Goal: Check status: Check status

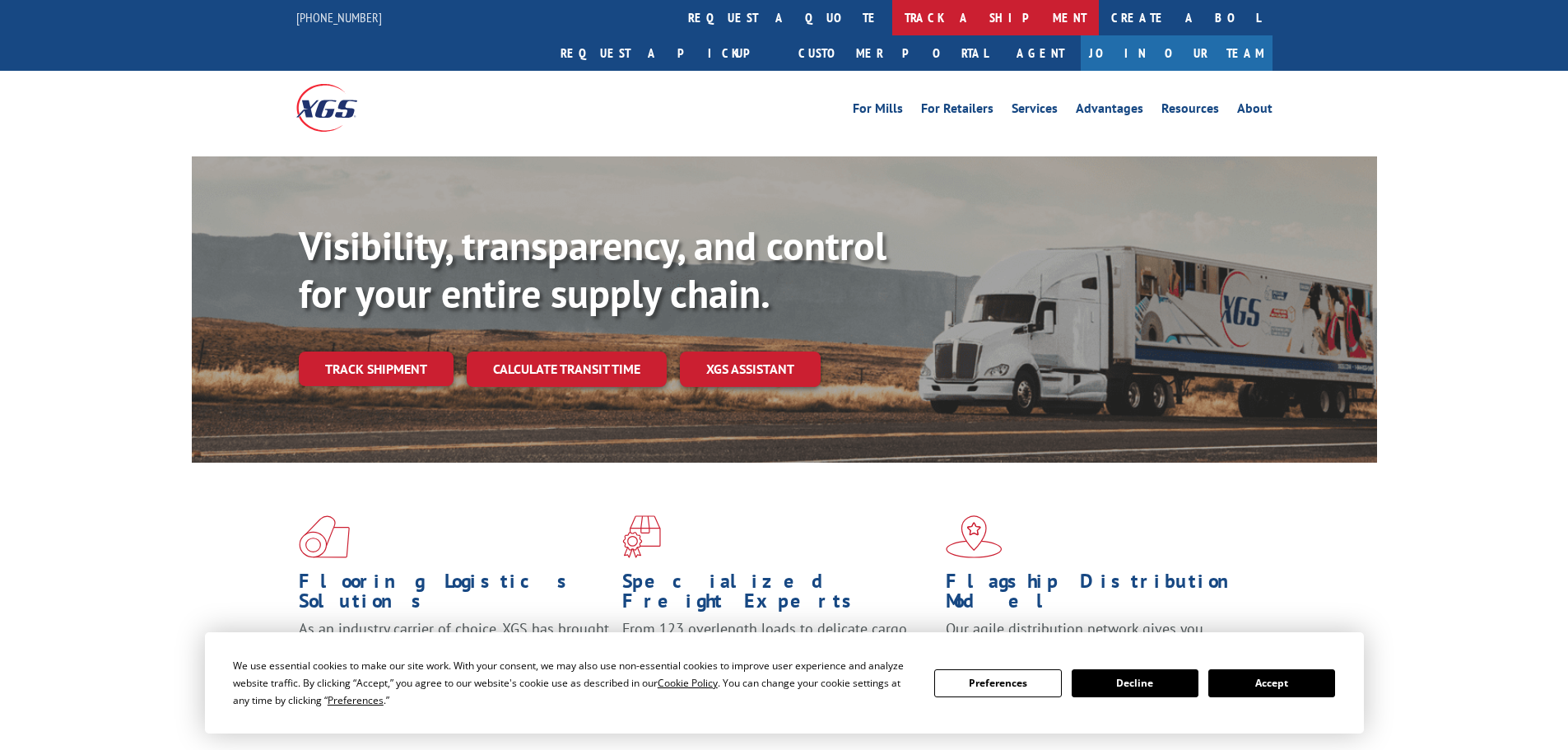
click at [892, 18] on link "track a shipment" at bounding box center [996, 17] width 207 height 36
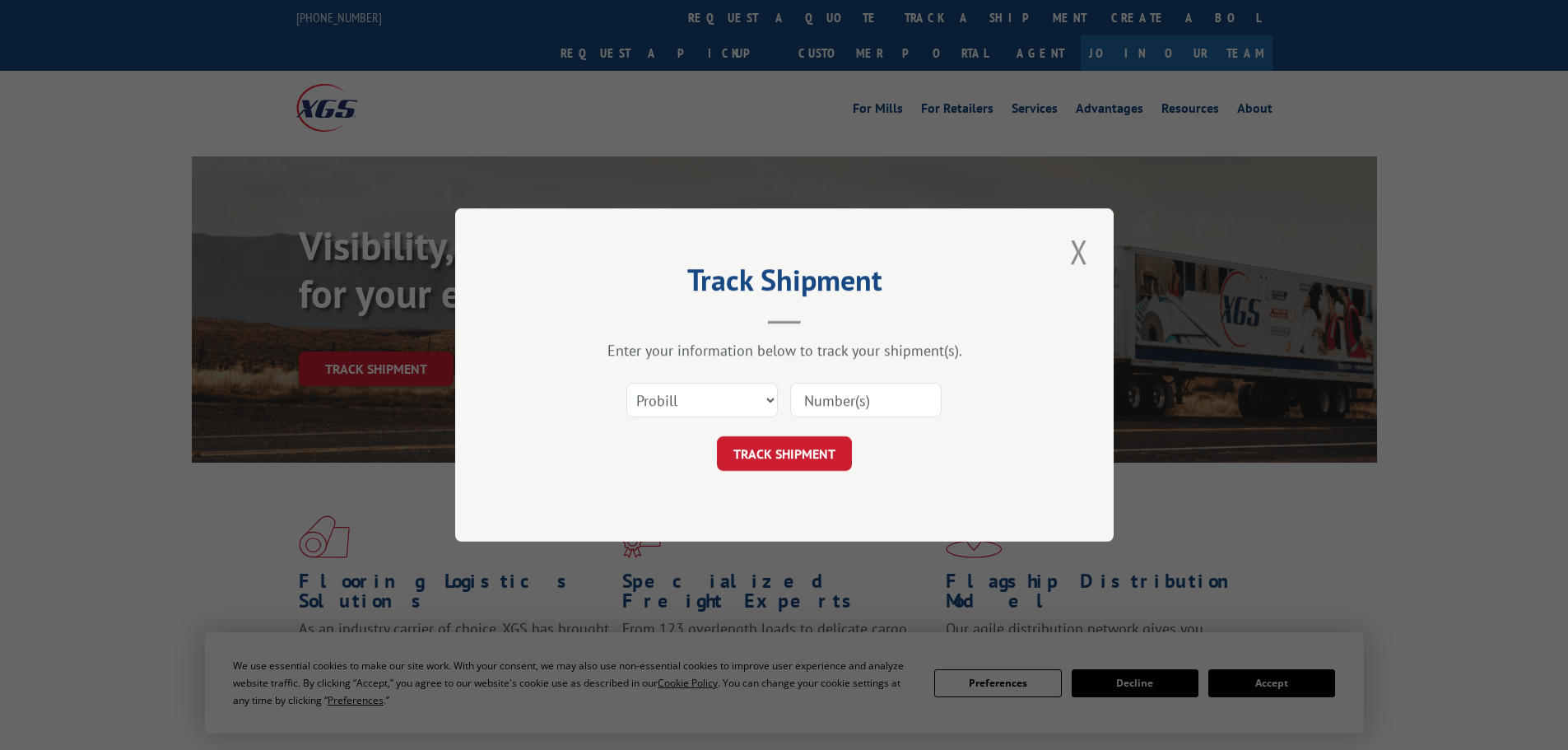
click at [873, 402] on input at bounding box center [865, 400] width 151 height 35
paste input "17461361"
type input "17461361"
click at [758, 386] on select "Select category... Probill BOL PO" at bounding box center [701, 400] width 151 height 35
click at [841, 456] on button "TRACK SHIPMENT" at bounding box center [784, 454] width 135 height 35
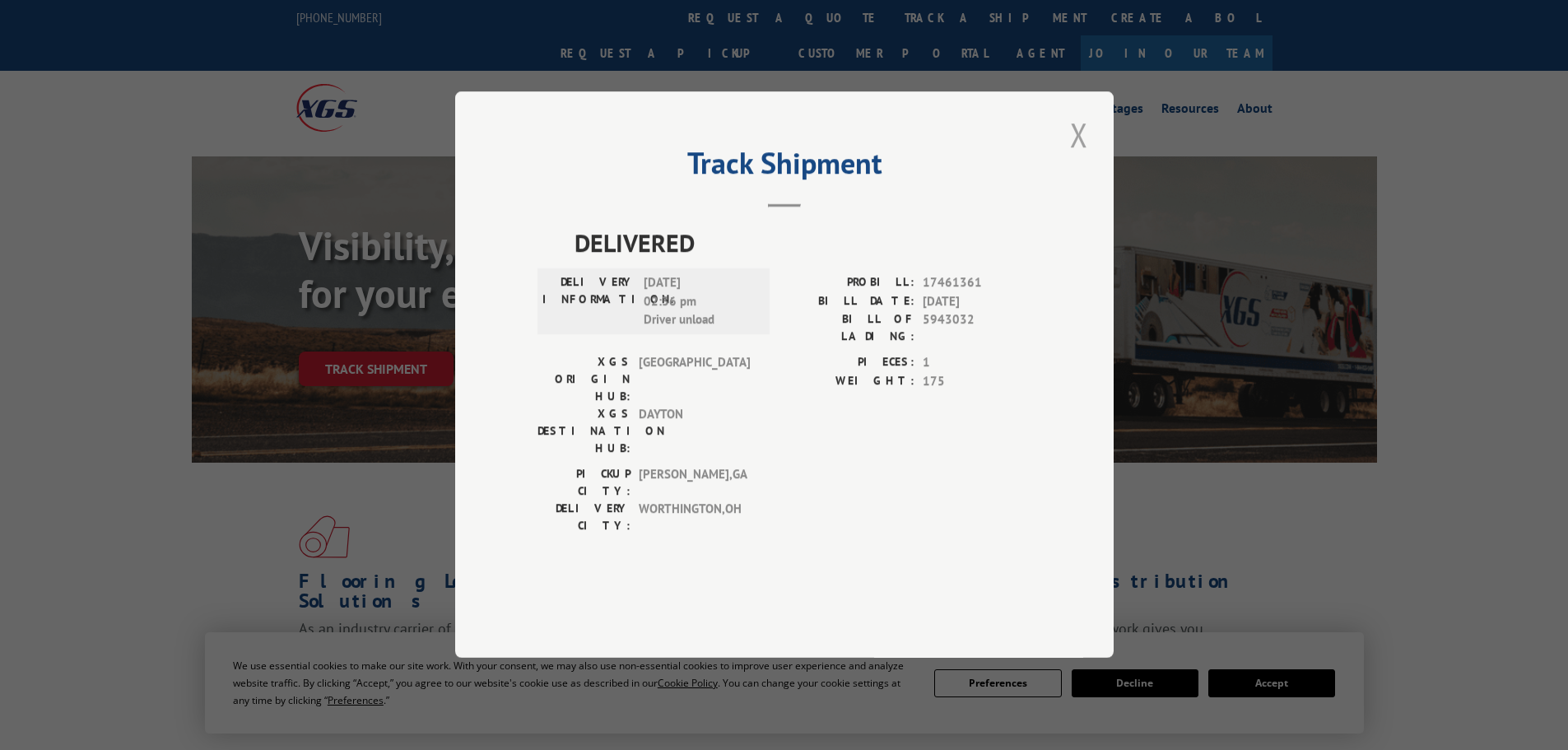
click at [1075, 158] on button "Close modal" at bounding box center [1079, 134] width 28 height 45
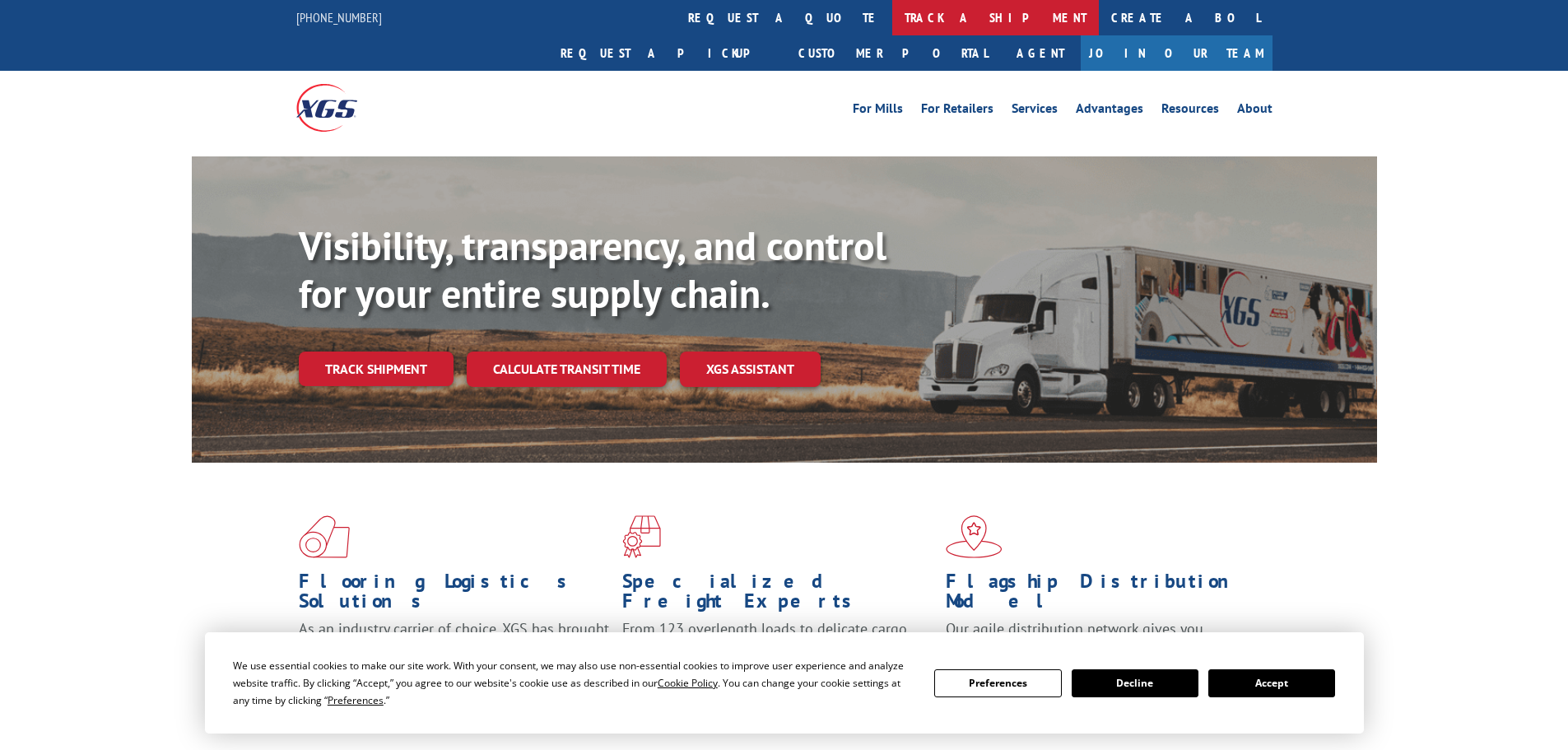
click at [892, 33] on link "track a shipment" at bounding box center [996, 17] width 207 height 36
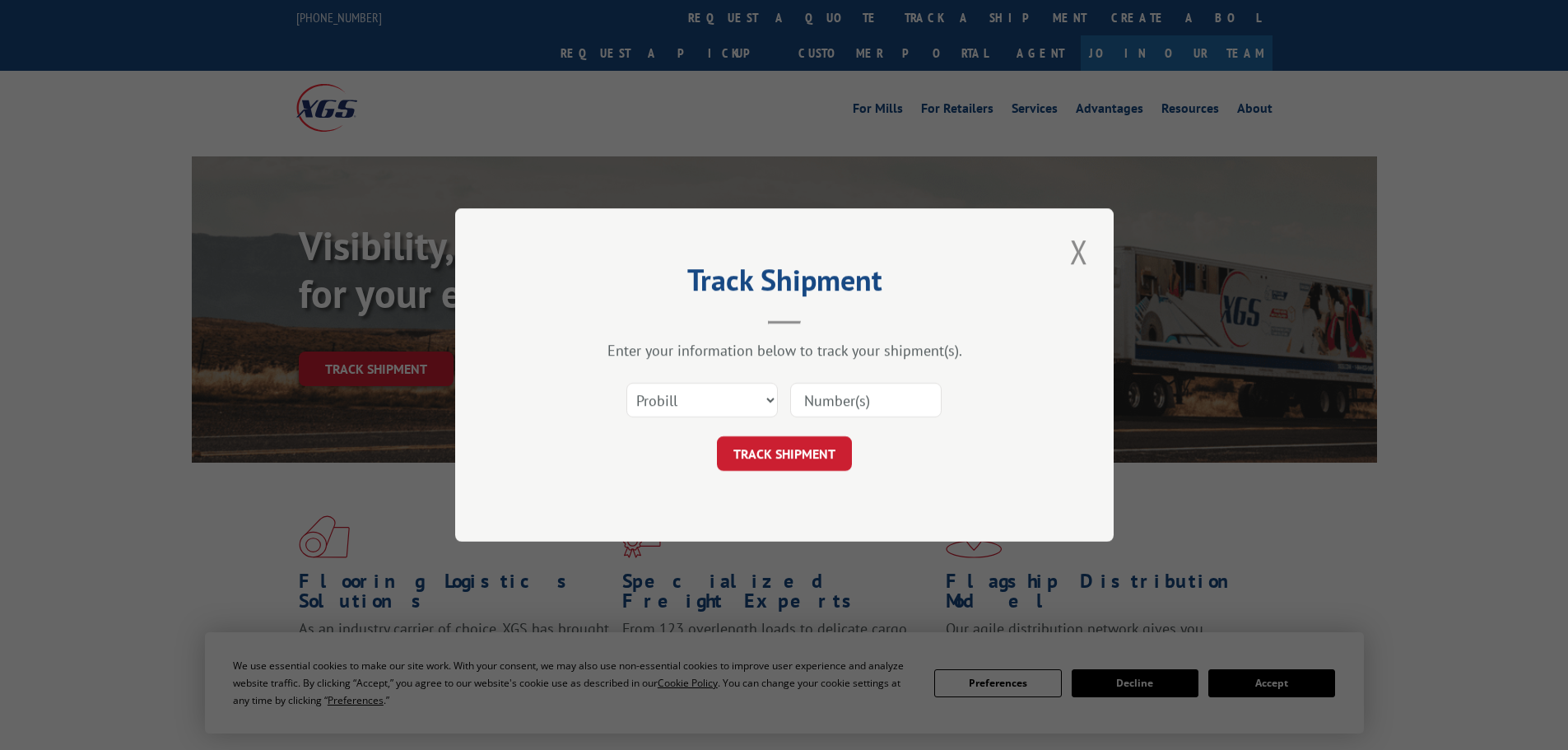
click at [822, 397] on input at bounding box center [865, 400] width 151 height 35
paste input "17461361"
type input "17461361"
click button "TRACK SHIPMENT" at bounding box center [784, 454] width 135 height 35
